Goal: Transaction & Acquisition: Book appointment/travel/reservation

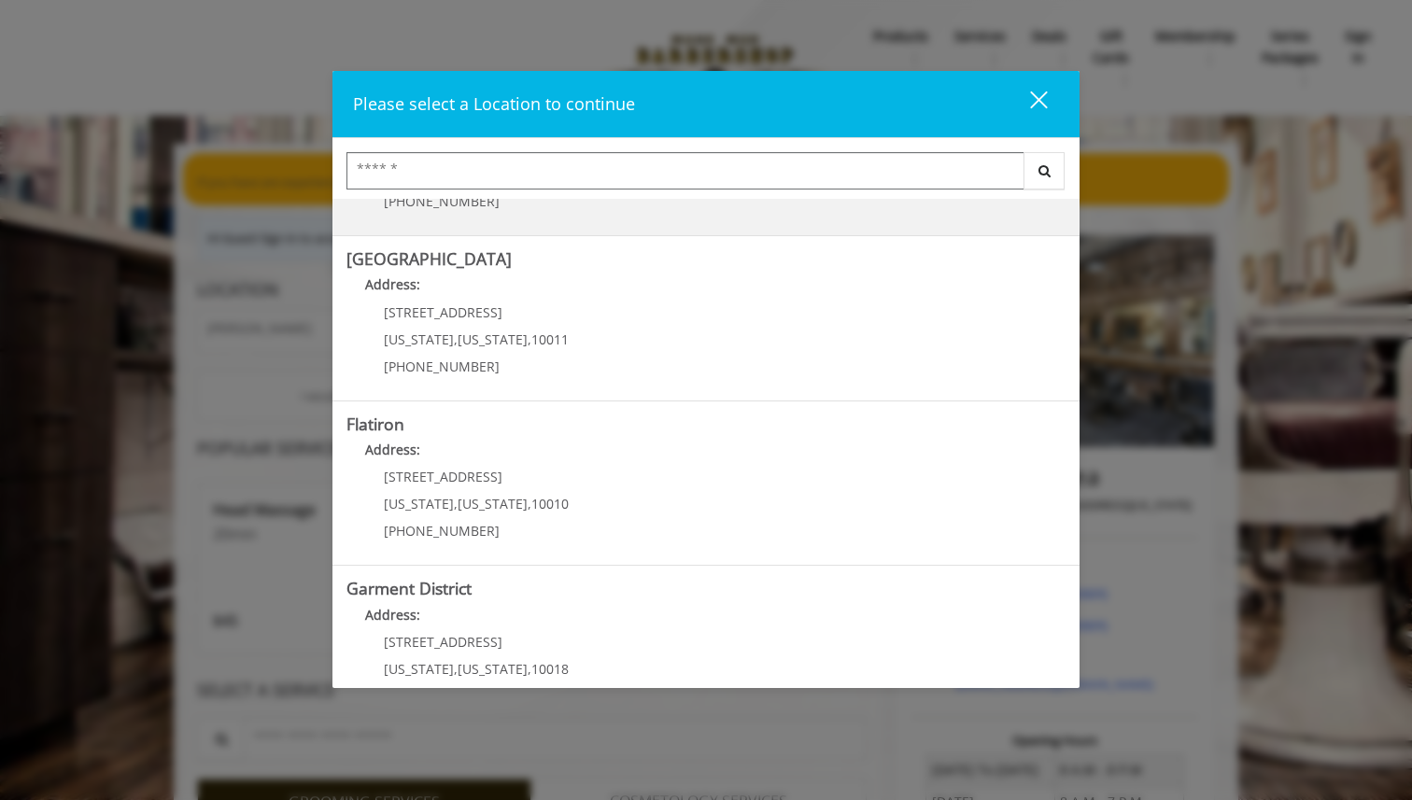
scroll to position [345, 0]
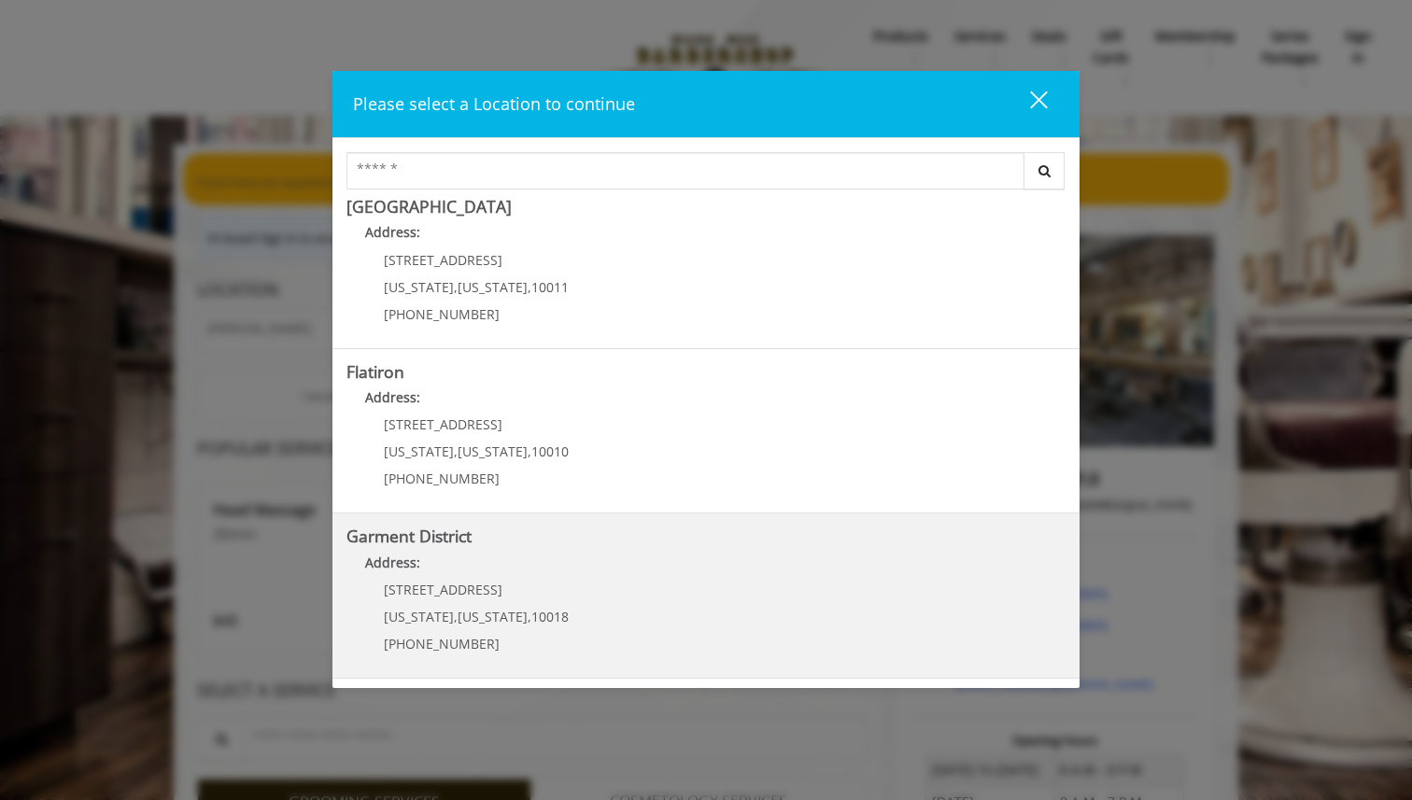
click at [473, 563] on District "Address:" at bounding box center [705, 568] width 719 height 30
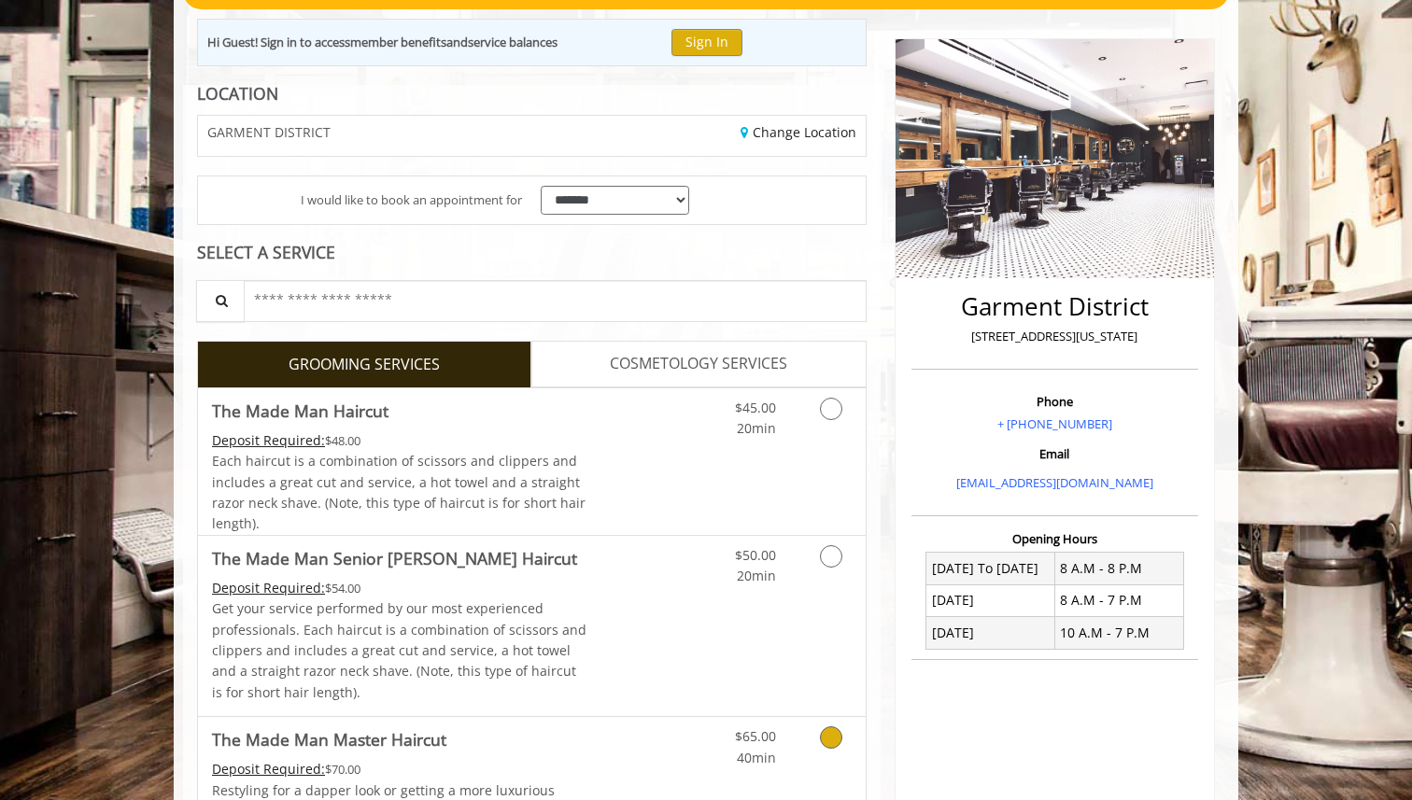
scroll to position [105, 0]
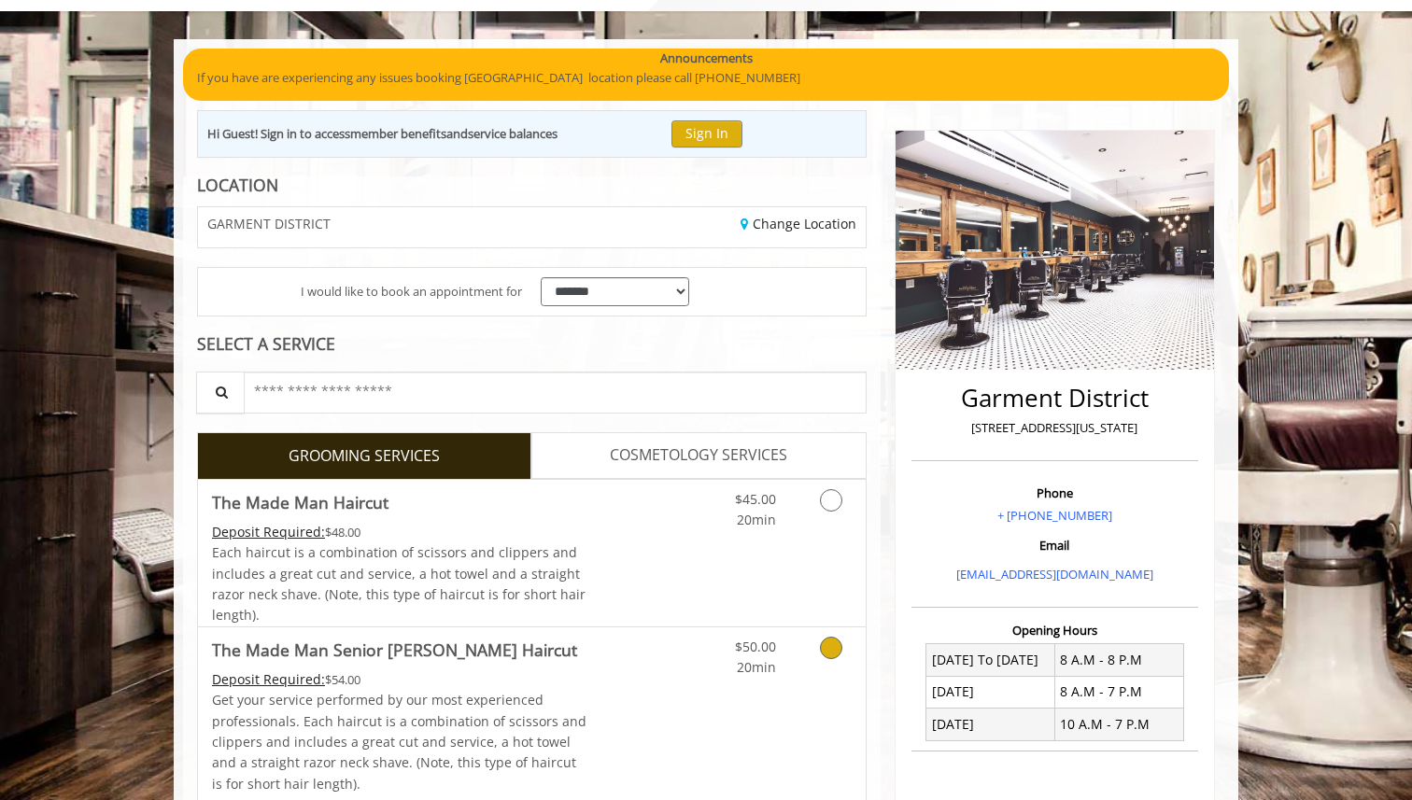
click at [825, 645] on icon "Grooming services" at bounding box center [831, 648] width 22 height 22
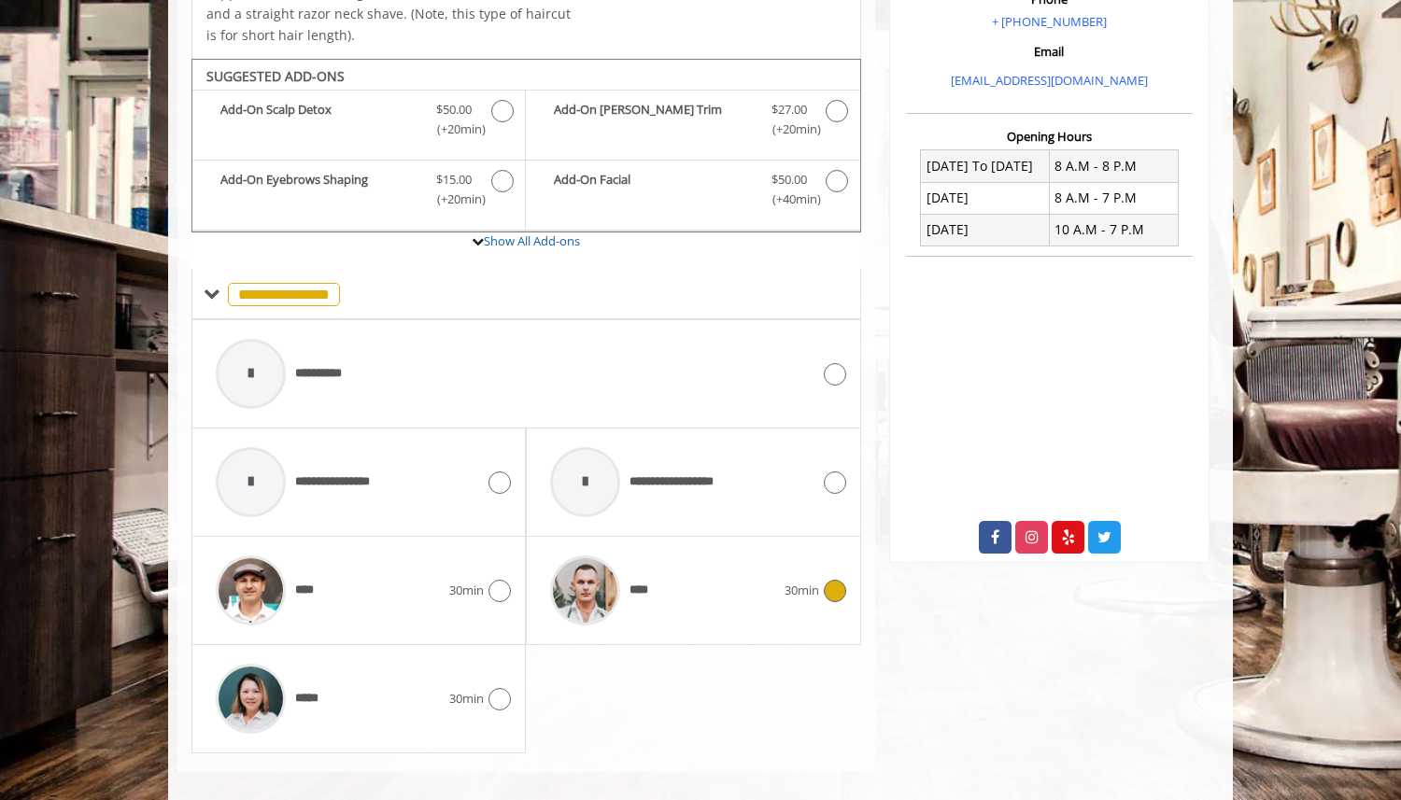
scroll to position [616, 0]
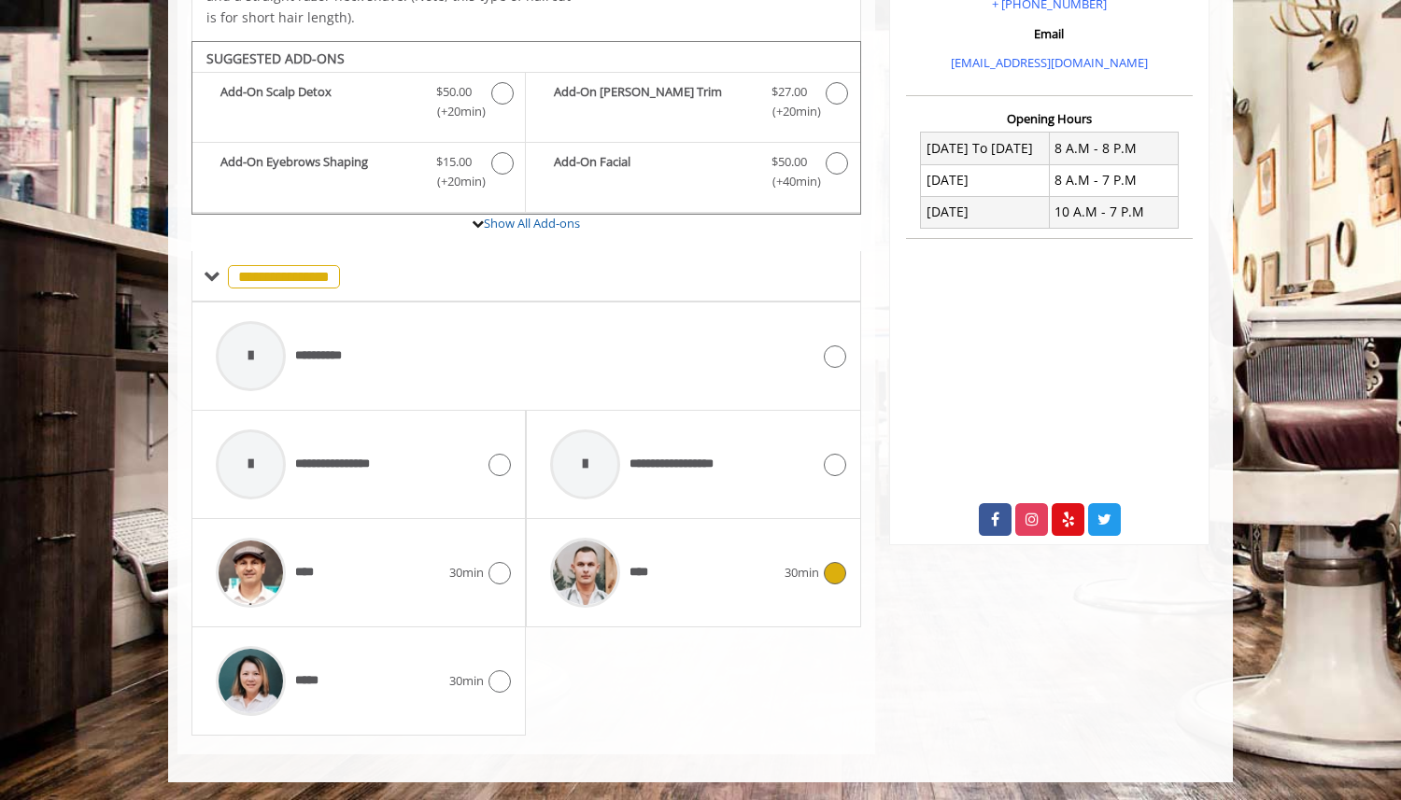
click at [678, 567] on div "****" at bounding box center [662, 573] width 243 height 89
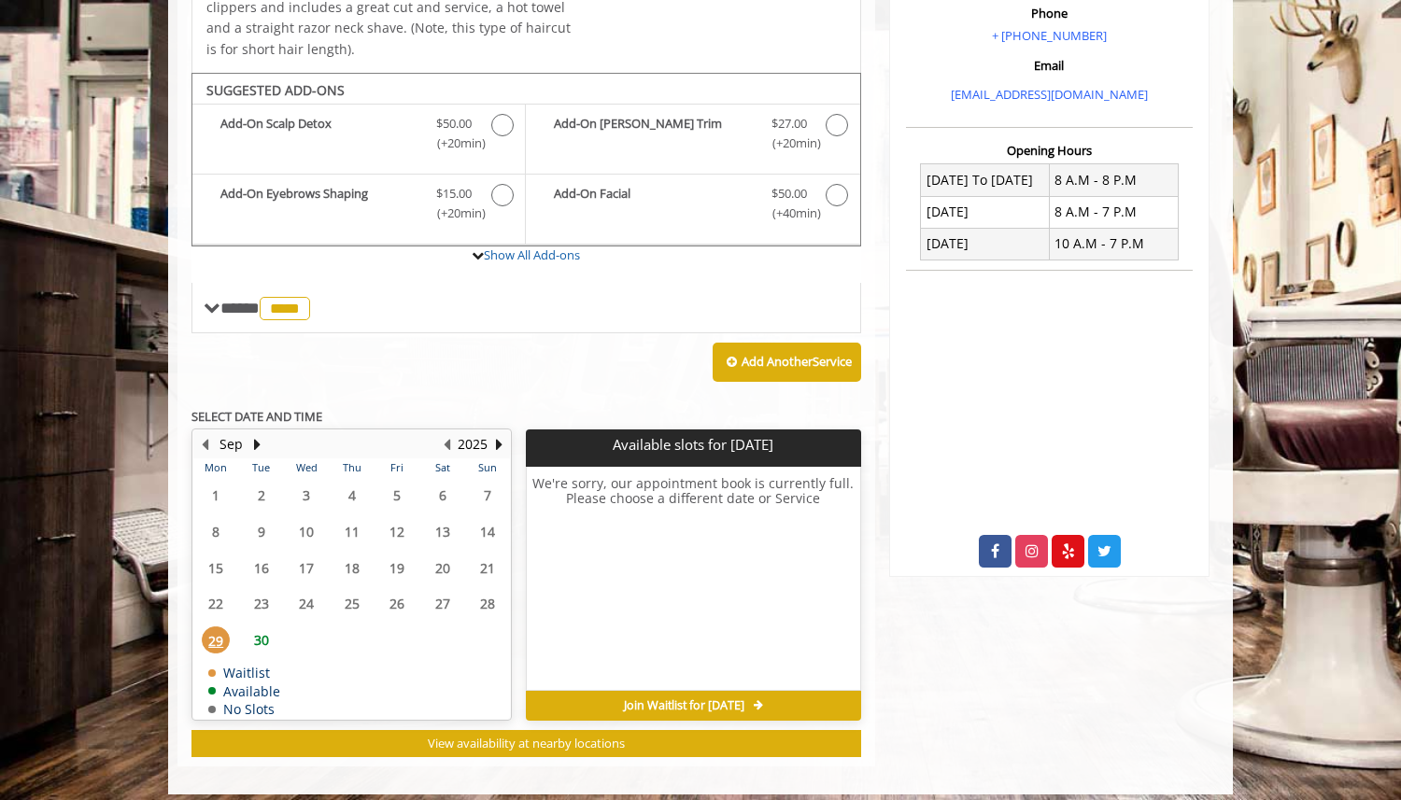
scroll to position [597, 0]
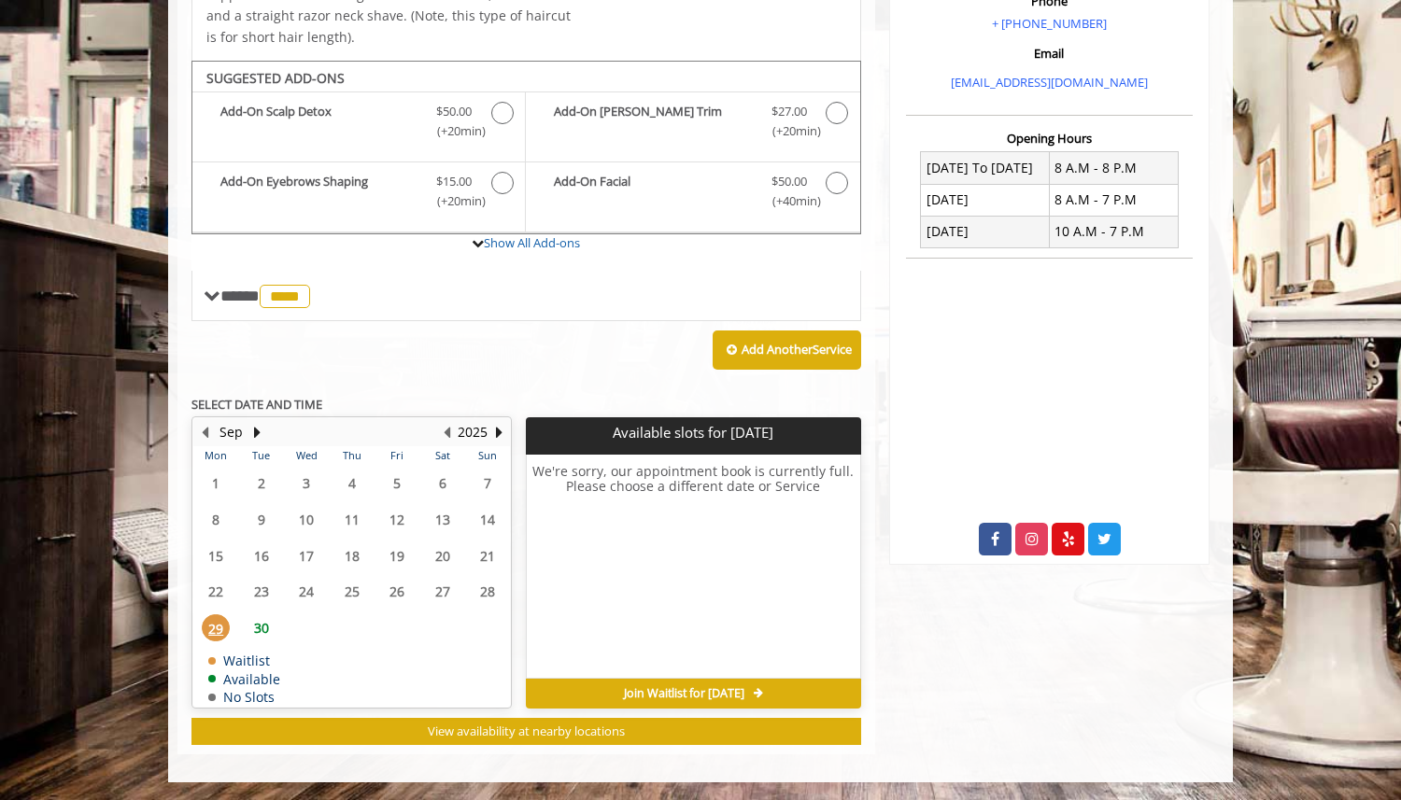
click at [261, 631] on span "30" at bounding box center [261, 627] width 28 height 27
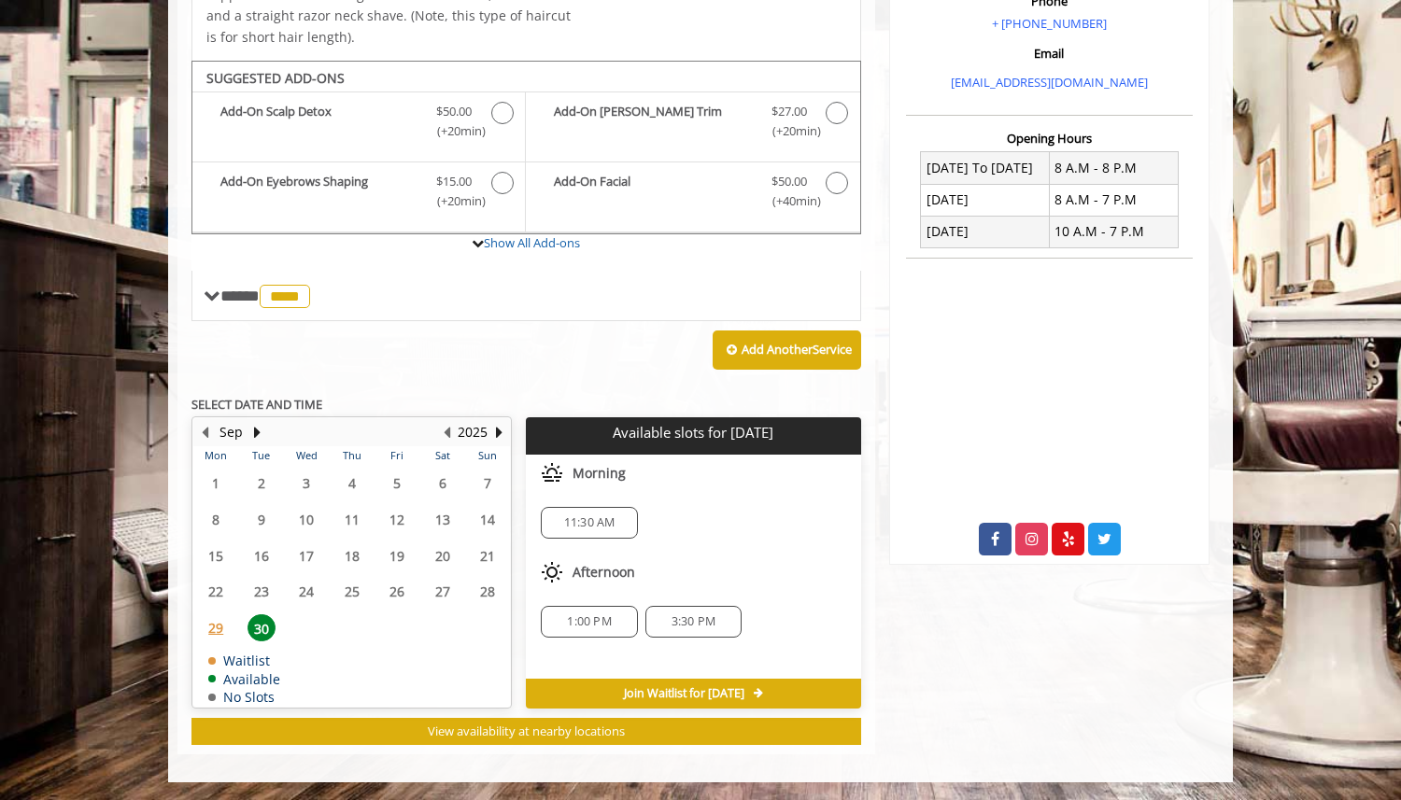
click at [620, 518] on span "11:30 AM" at bounding box center [588, 522] width 79 height 15
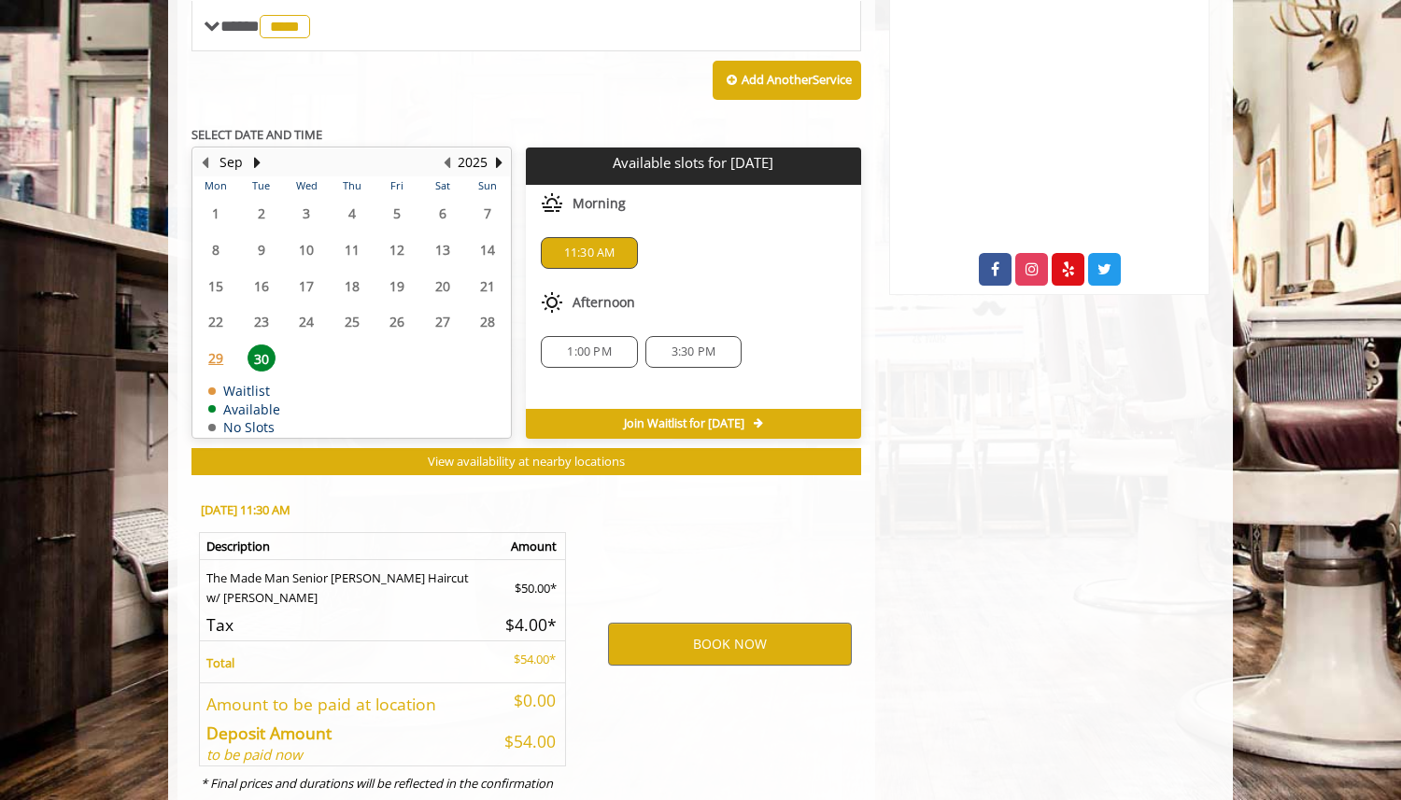
scroll to position [934, 0]
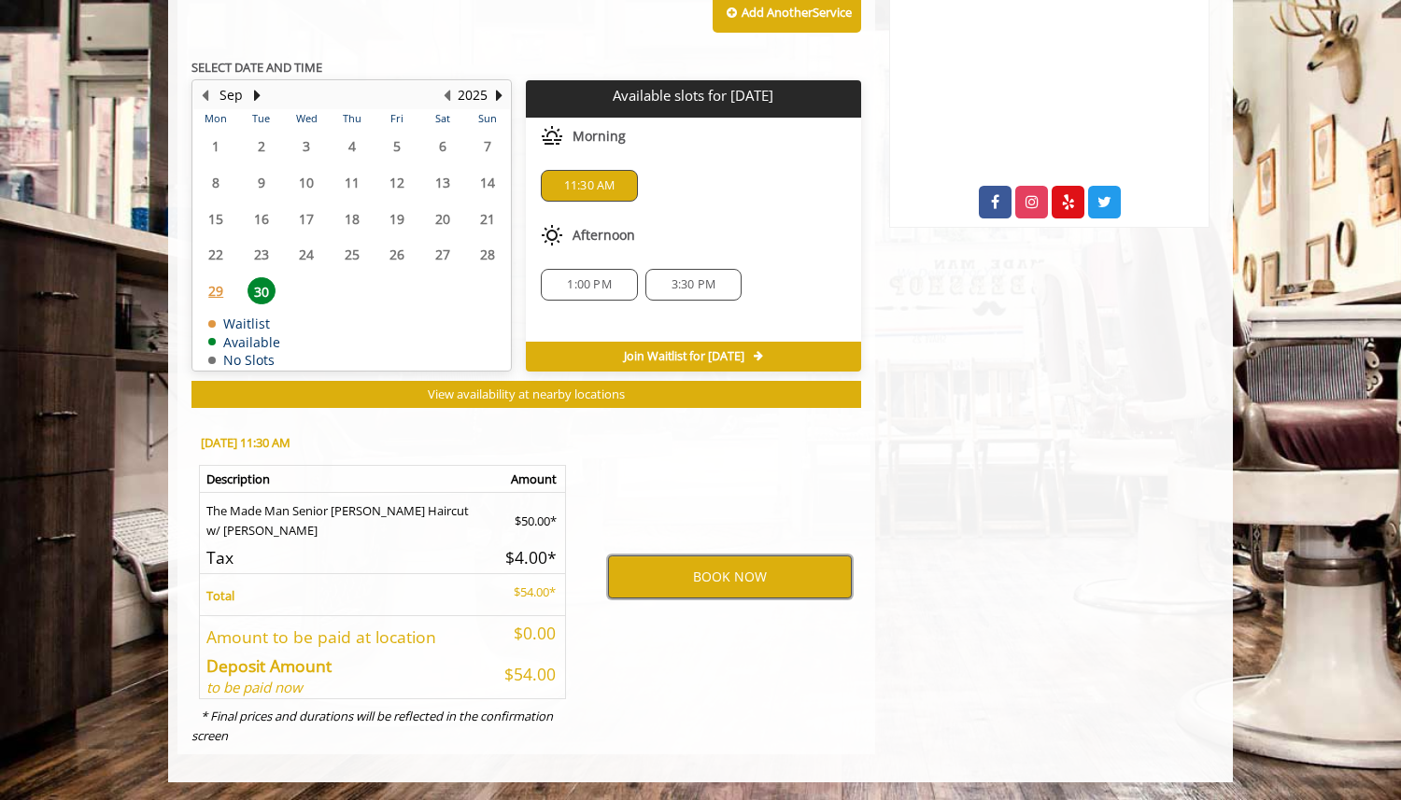
click at [755, 587] on button "BOOK NOW" at bounding box center [730, 577] width 244 height 43
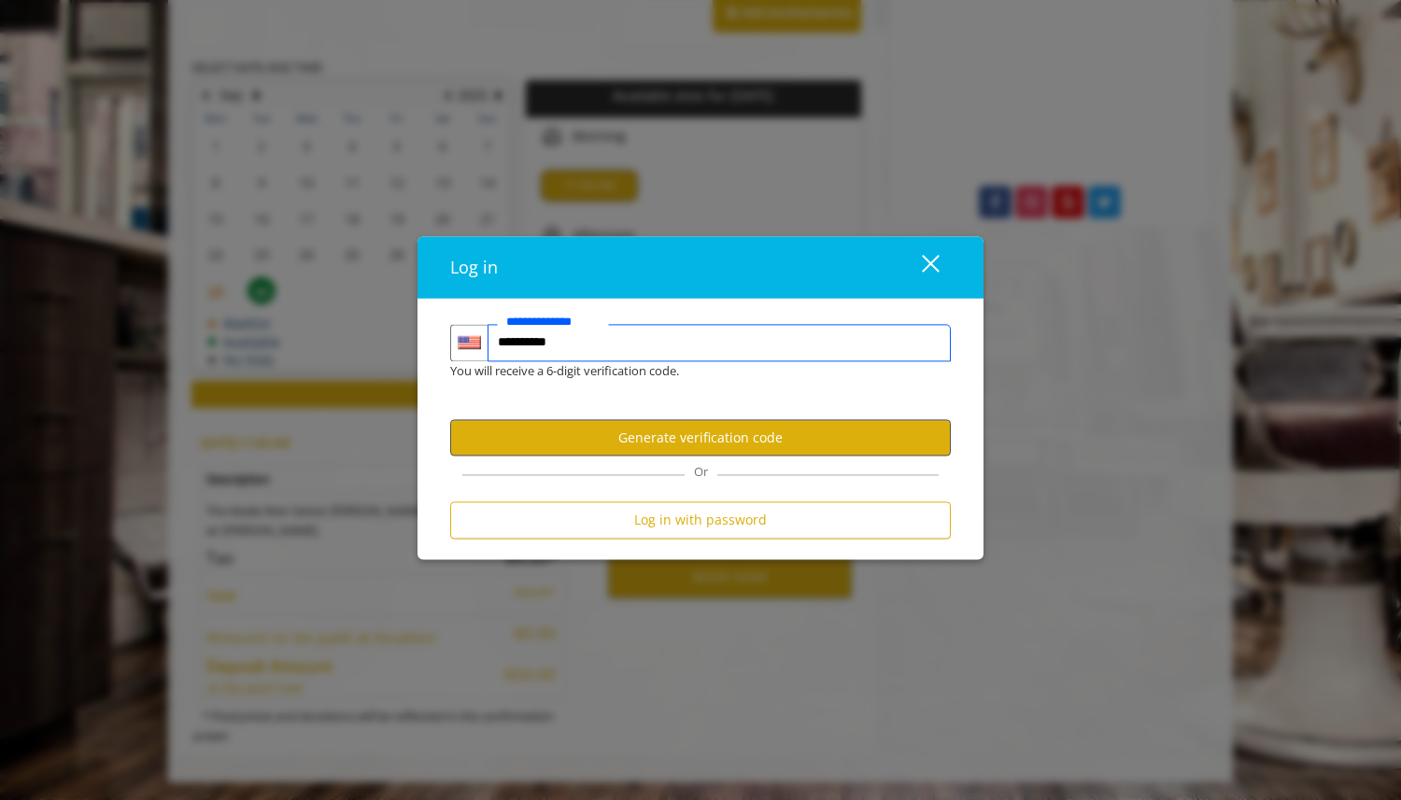
type input "**********"
click at [711, 455] on button "Generate verification code" at bounding box center [700, 438] width 501 height 36
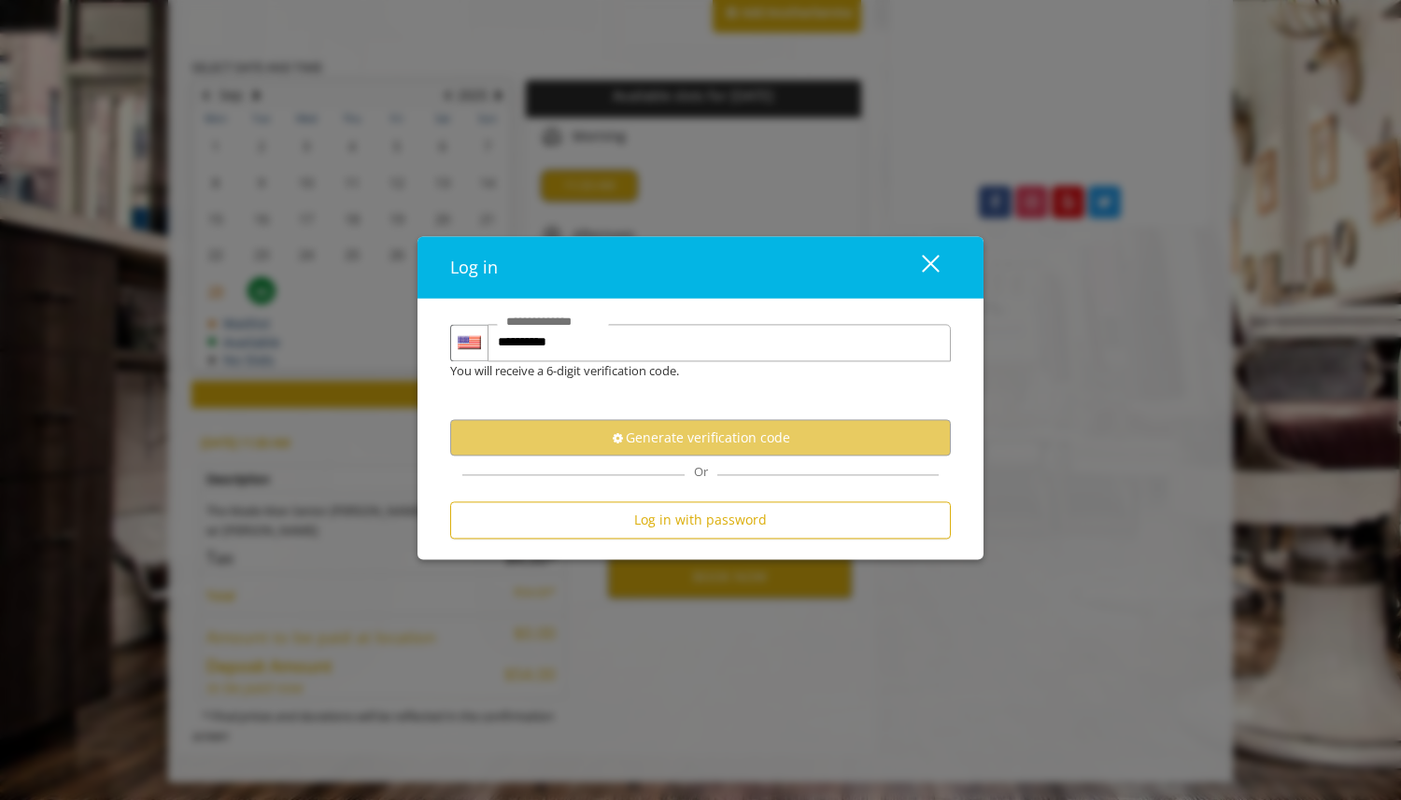
scroll to position [0, 0]
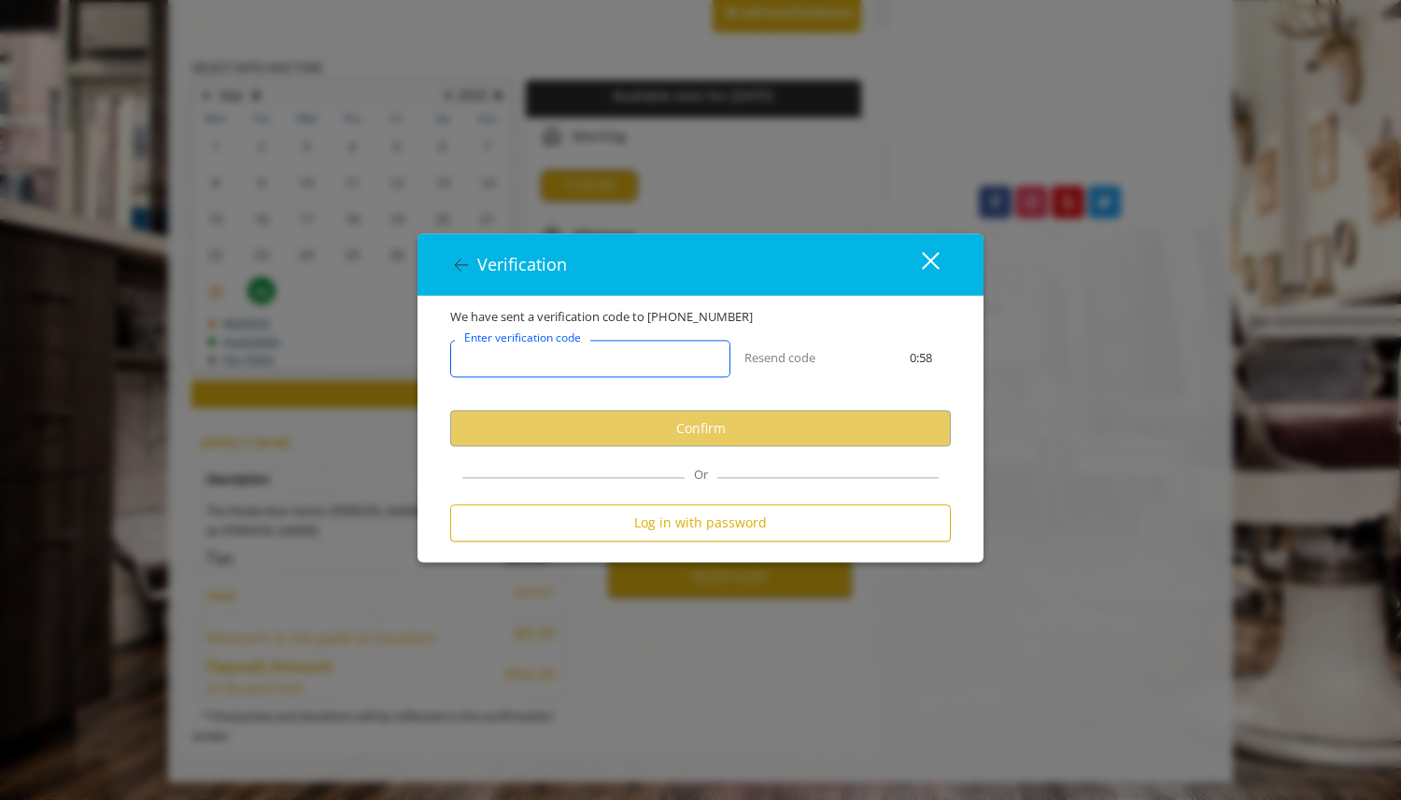
click at [676, 363] on input "Enter verification code" at bounding box center [590, 359] width 280 height 37
click at [706, 343] on input "Enter verification code" at bounding box center [590, 359] width 280 height 37
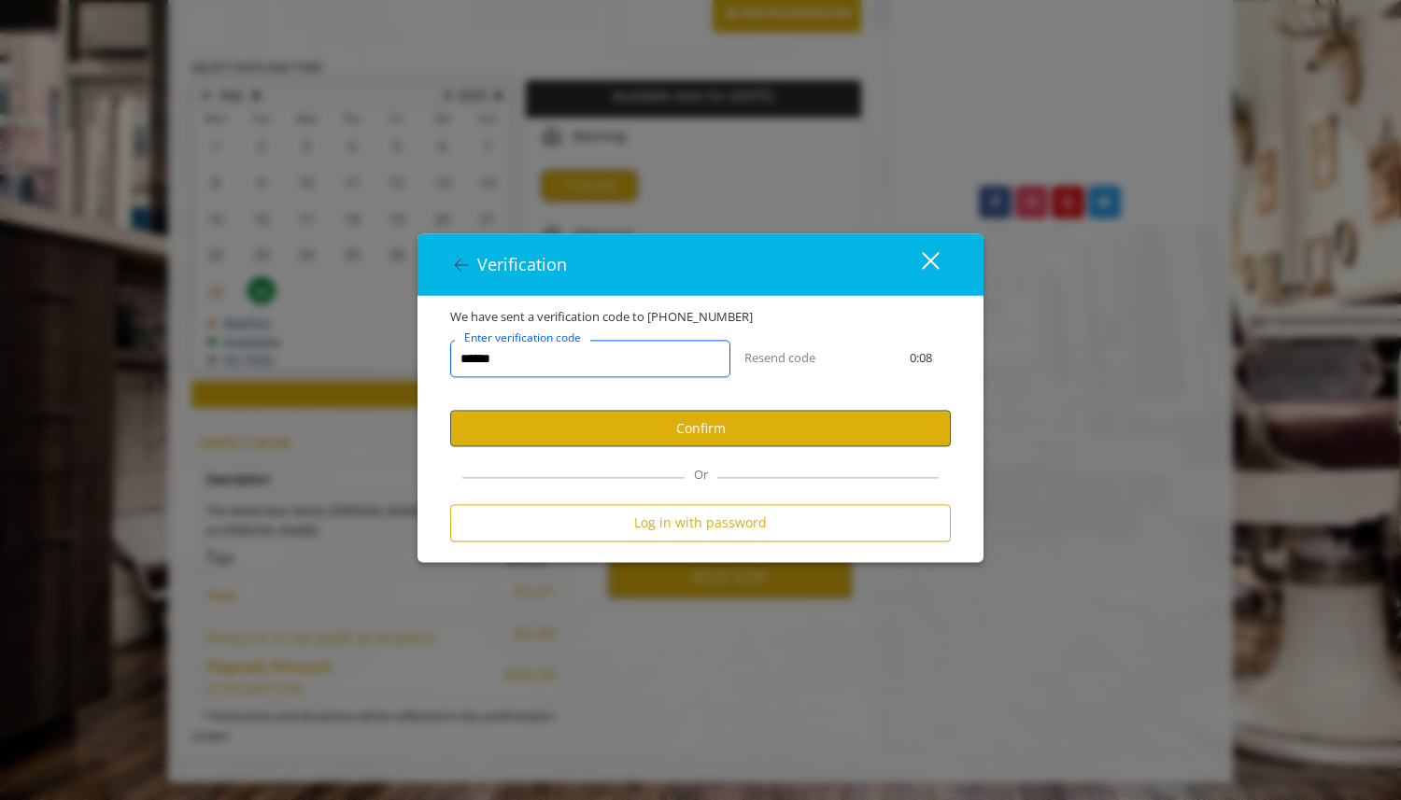
type input "******"
click at [712, 413] on button "Confirm" at bounding box center [700, 429] width 501 height 36
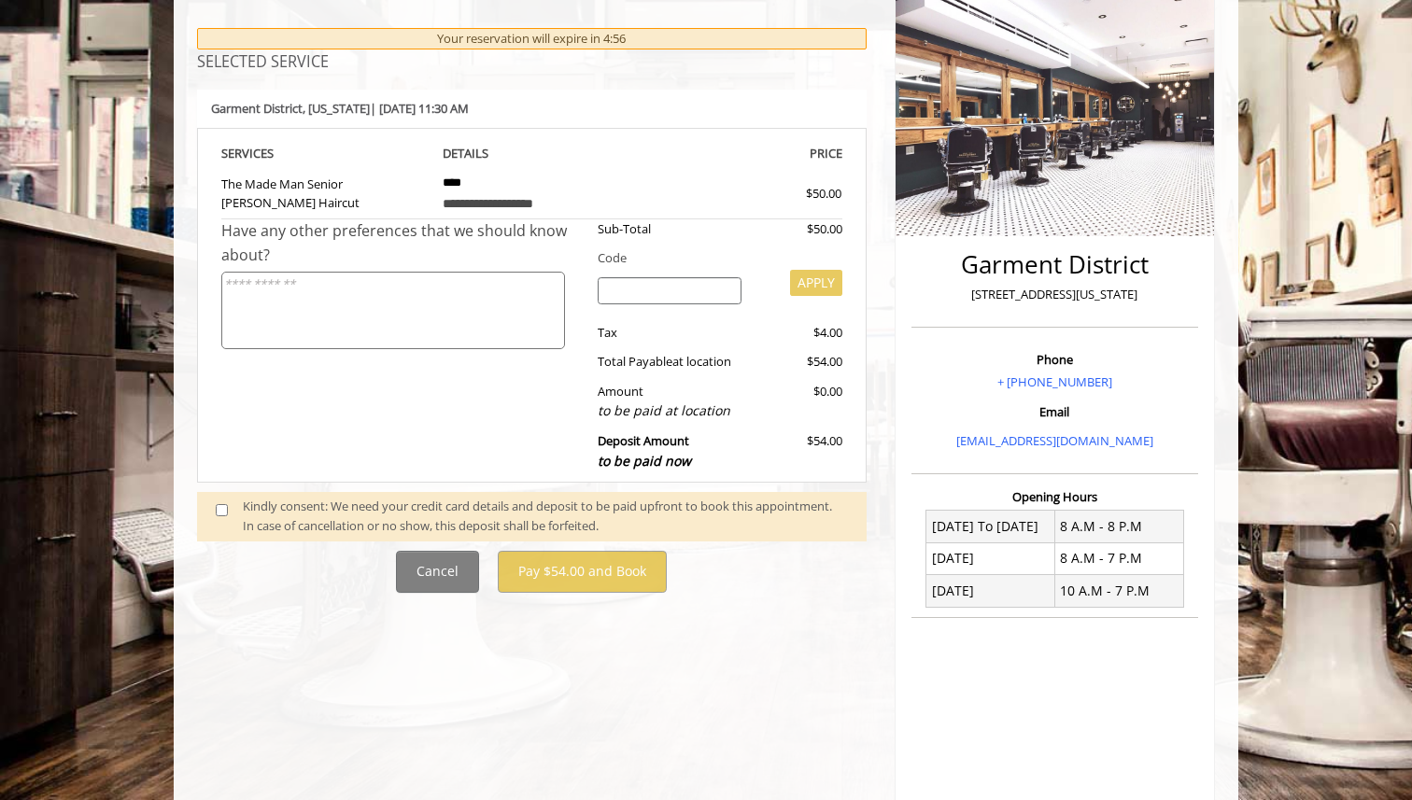
scroll to position [240, 0]
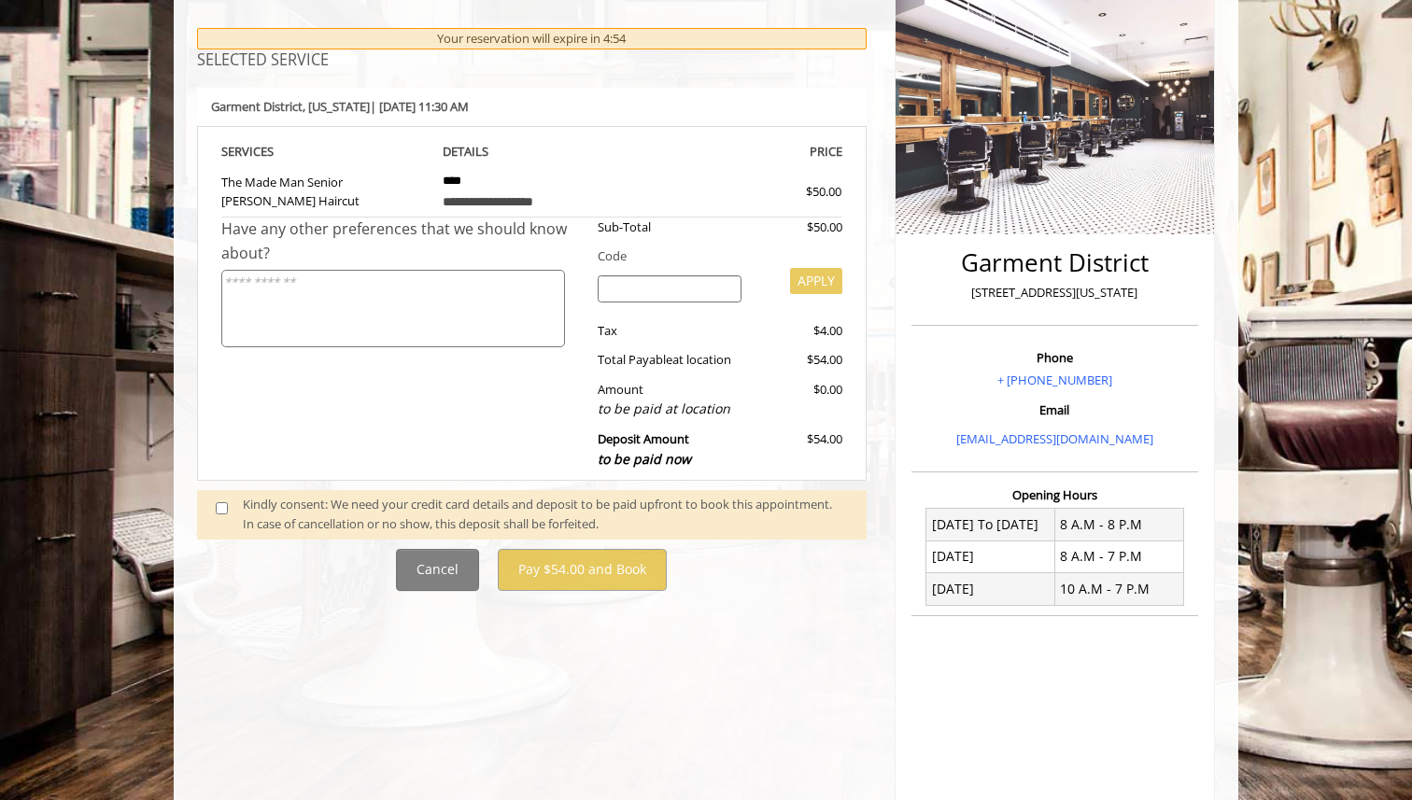
click at [210, 514] on span at bounding box center [229, 514] width 55 height 39
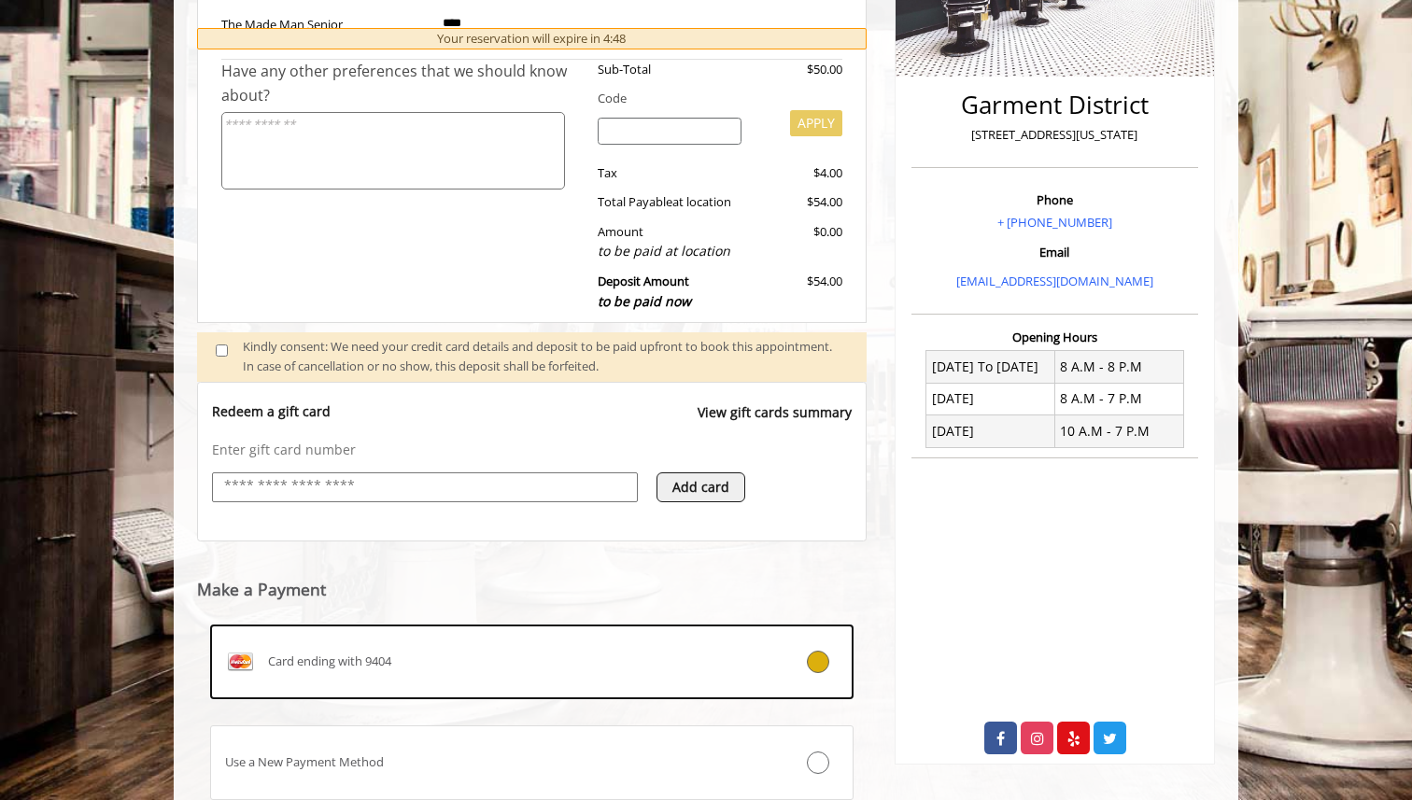
scroll to position [534, 0]
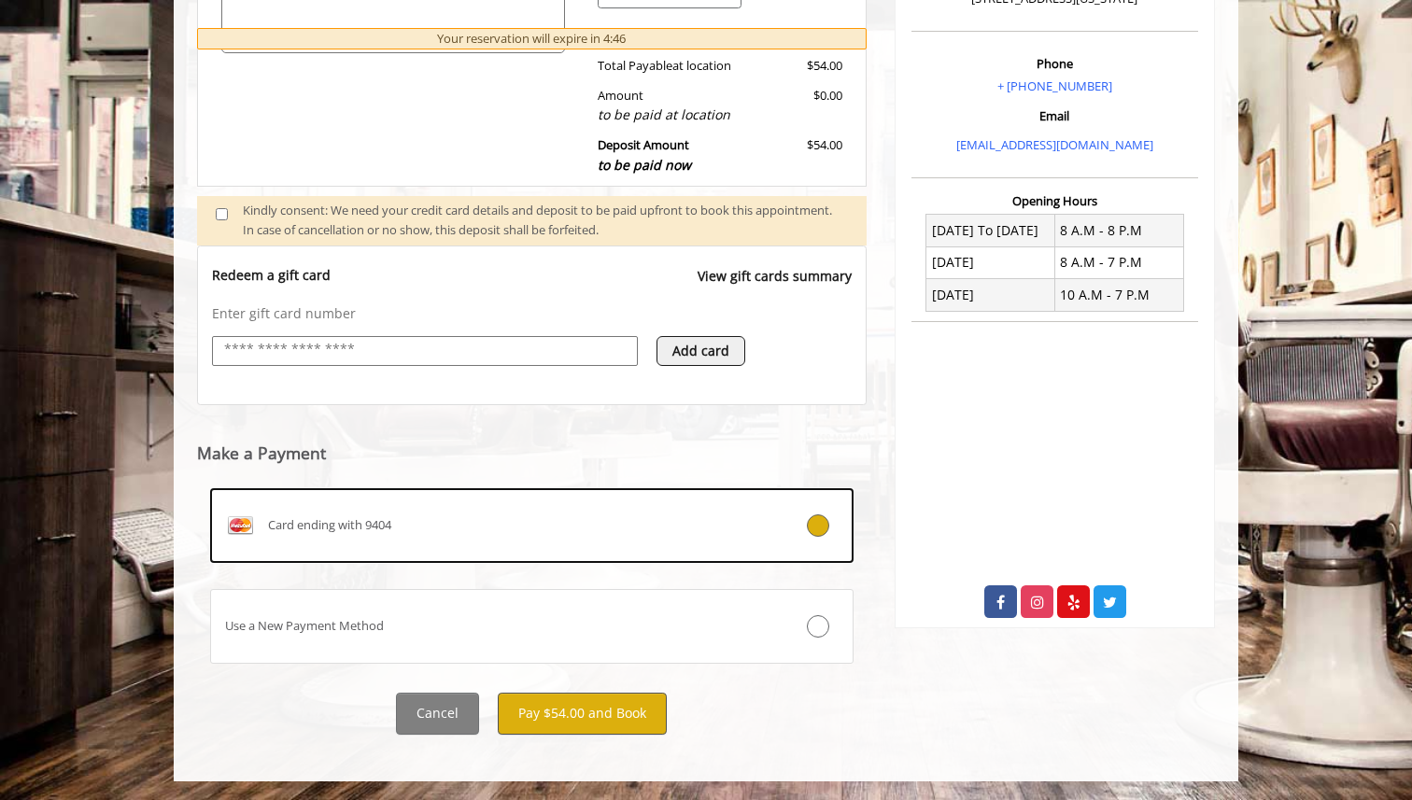
click at [626, 719] on button "Pay $54.00 and Book" at bounding box center [582, 714] width 169 height 42
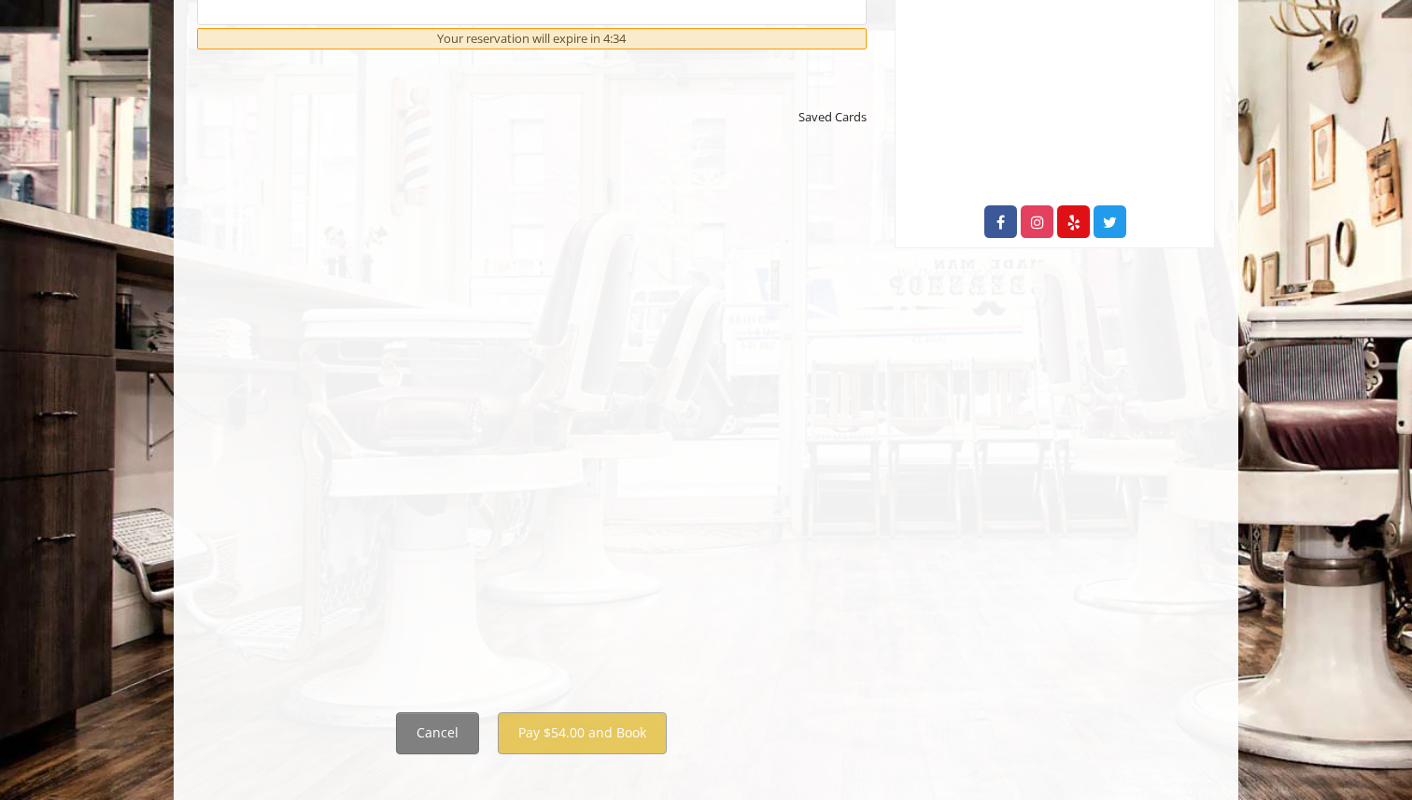
scroll to position [934, 0]
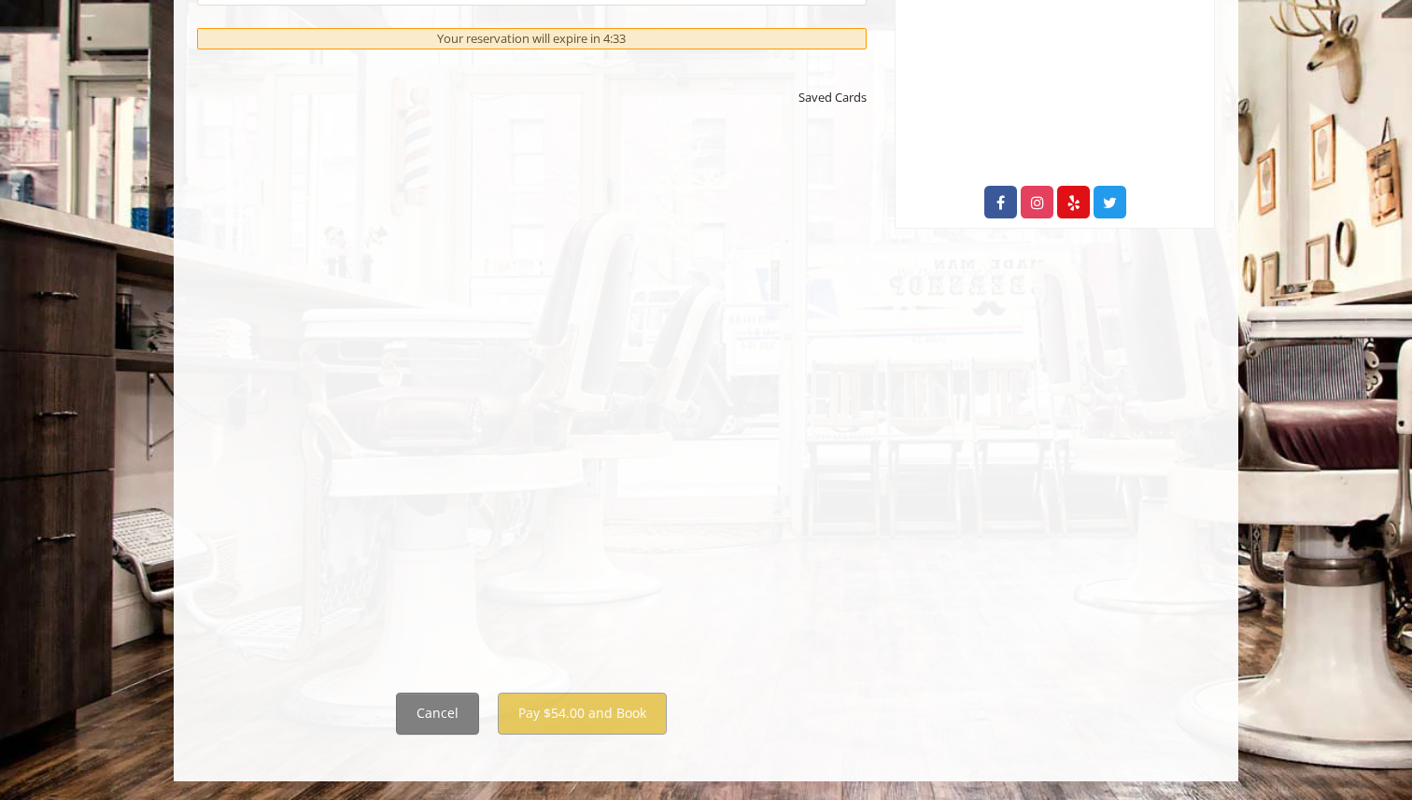
click at [537, 525] on html "**********" at bounding box center [531, 330] width 643 height 388
